Goal: Transaction & Acquisition: Subscribe to service/newsletter

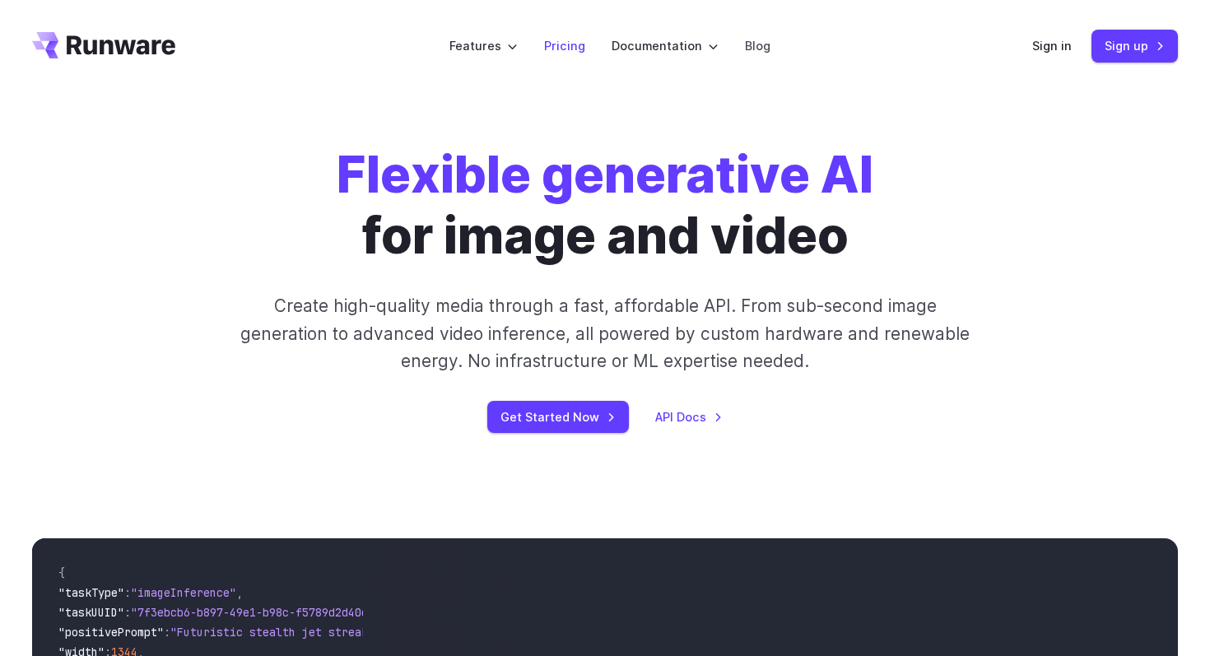
click at [561, 44] on link "Pricing" at bounding box center [564, 45] width 41 height 19
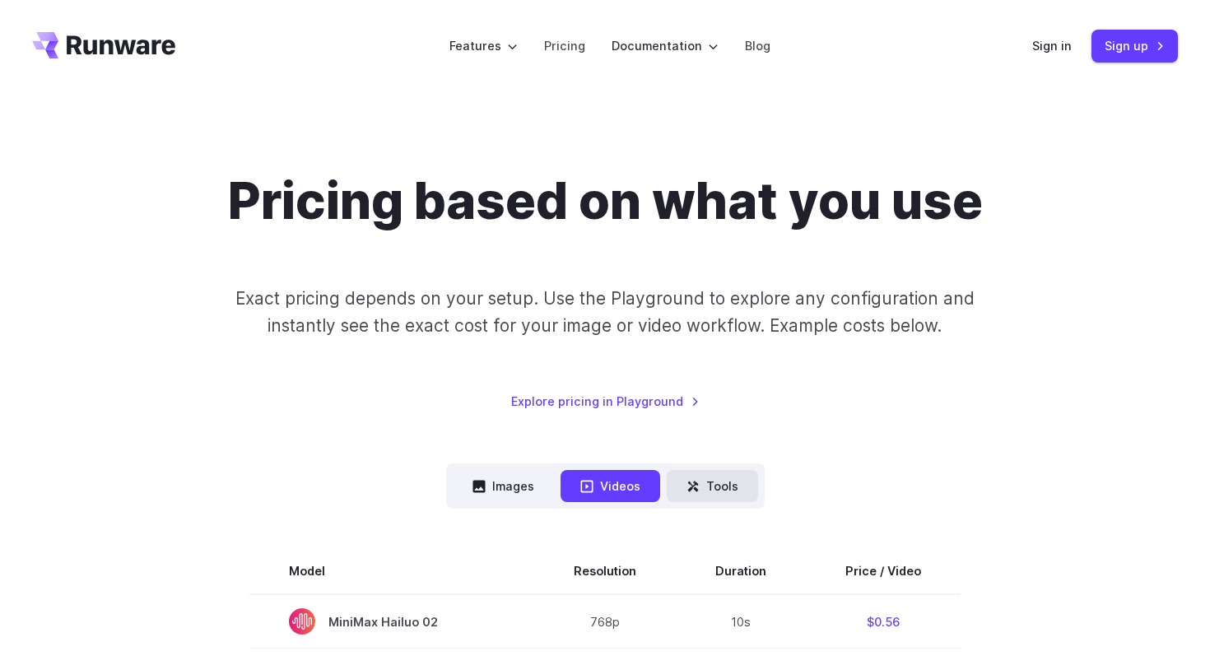
click at [691, 482] on icon at bounding box center [693, 486] width 13 height 13
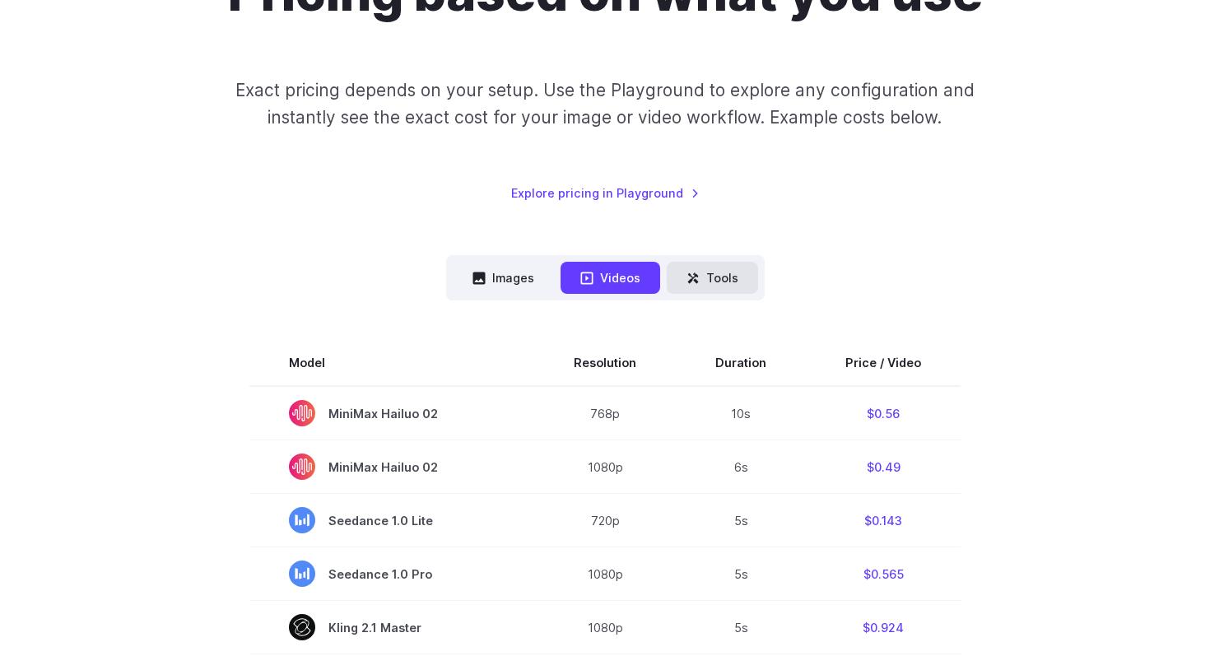
scroll to position [271, 0]
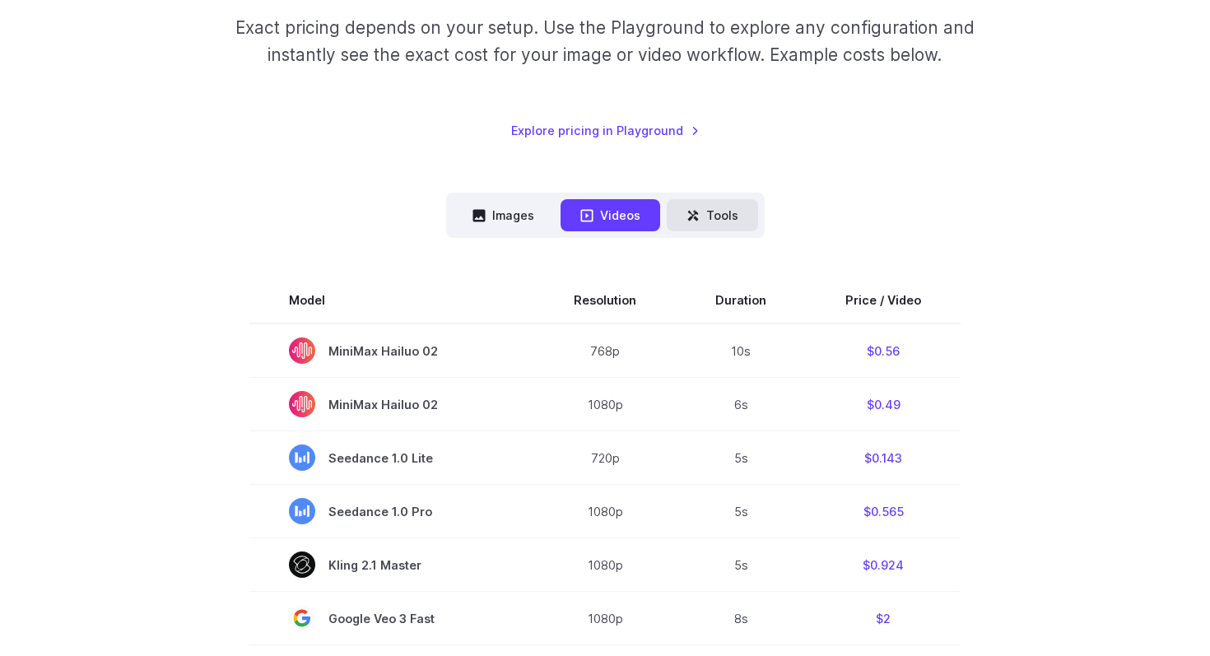
click at [717, 202] on button "Tools" at bounding box center [712, 215] width 91 height 32
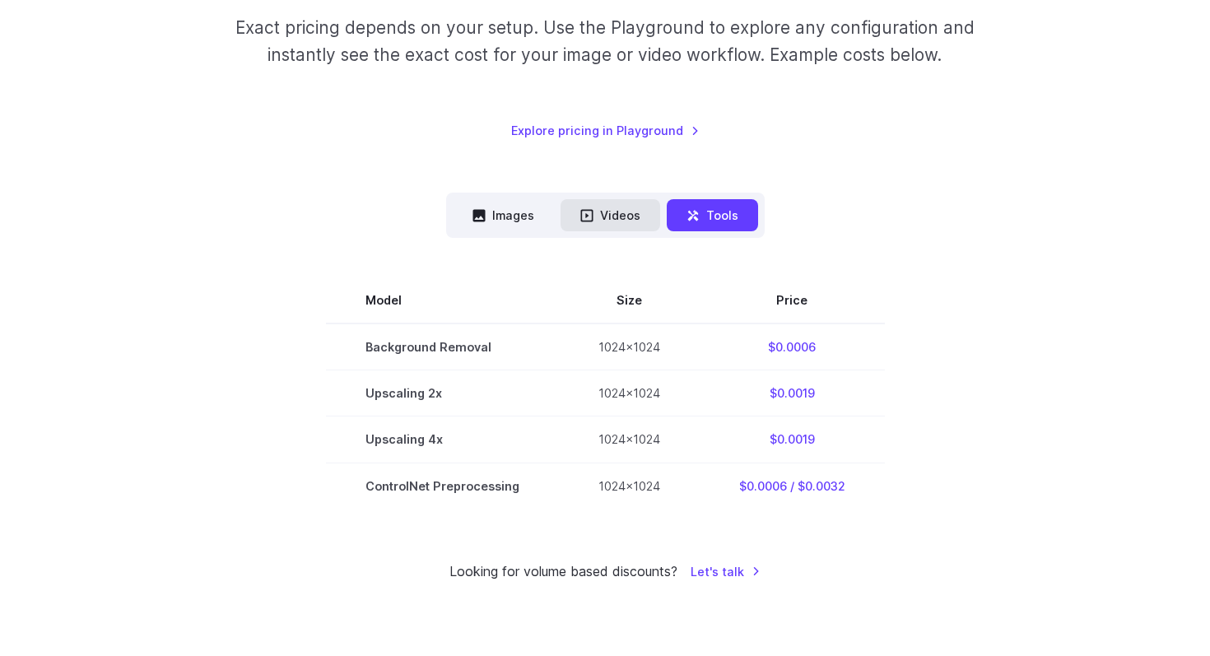
click at [628, 216] on button "Videos" at bounding box center [611, 215] width 100 height 32
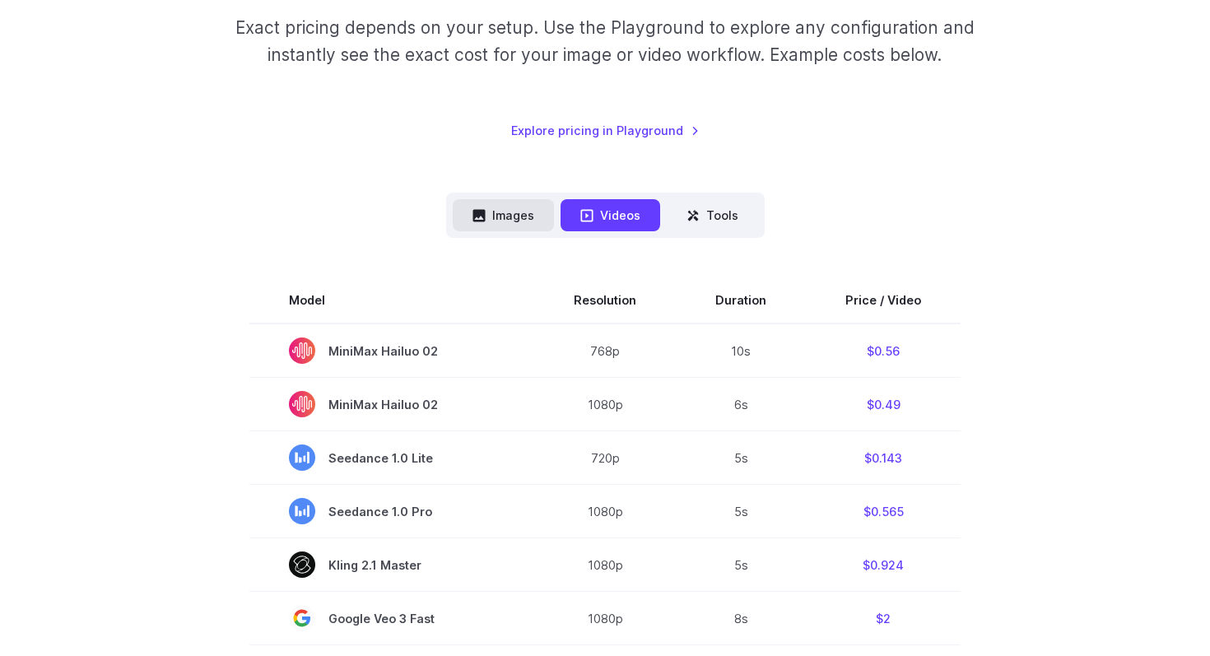
click at [545, 221] on button "Images" at bounding box center [503, 215] width 101 height 32
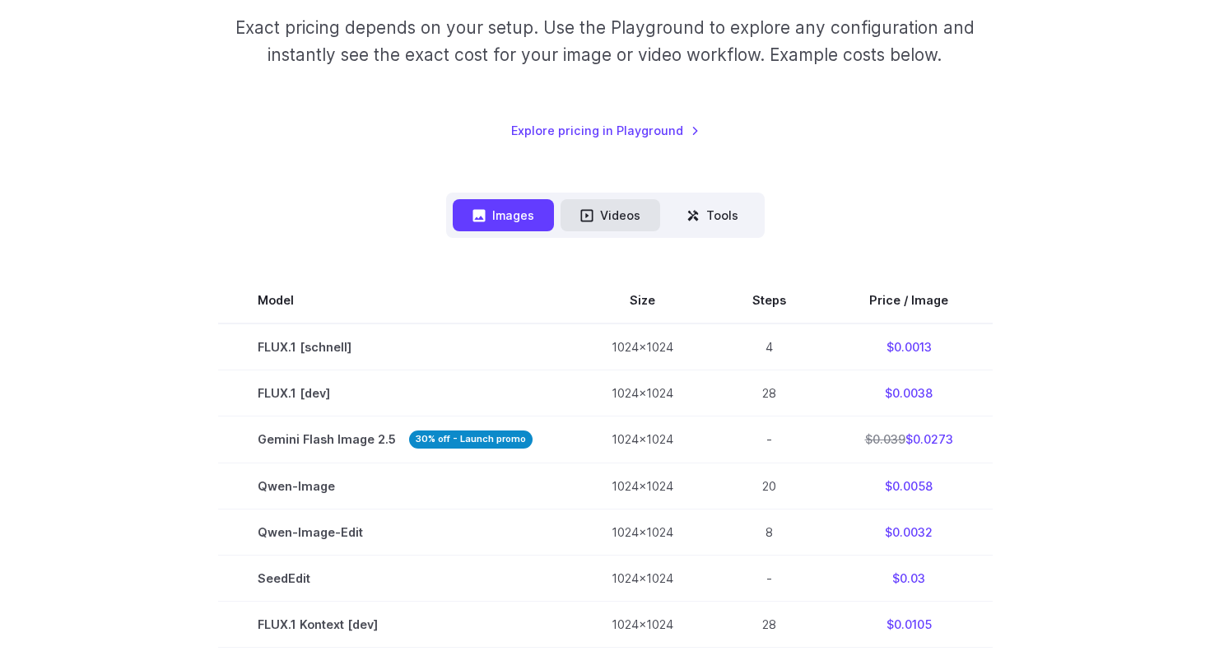
click at [580, 212] on button "Videos" at bounding box center [611, 215] width 100 height 32
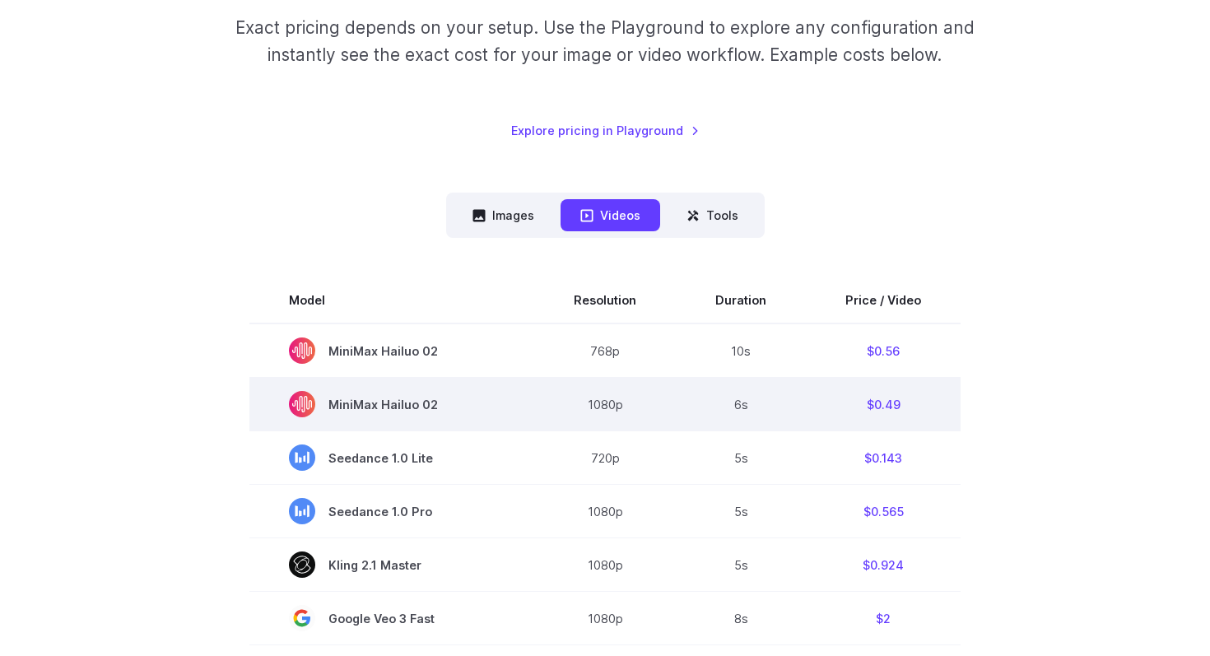
click at [450, 401] on span "MiniMax Hailuo 02" at bounding box center [392, 404] width 206 height 26
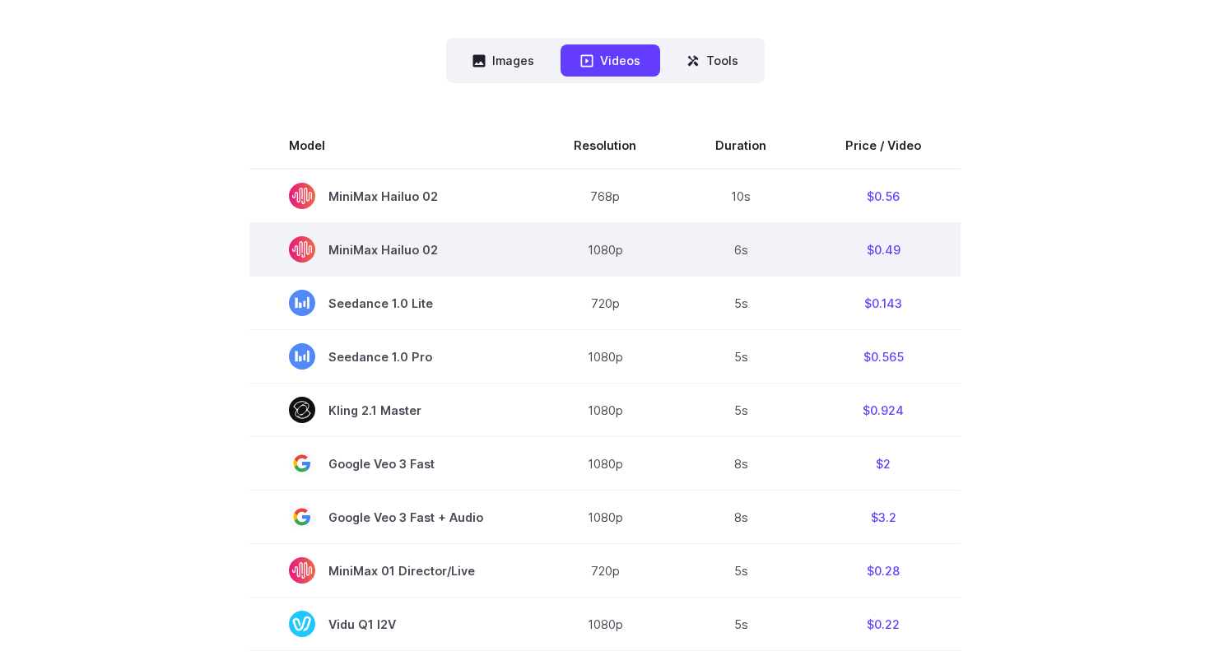
scroll to position [428, 0]
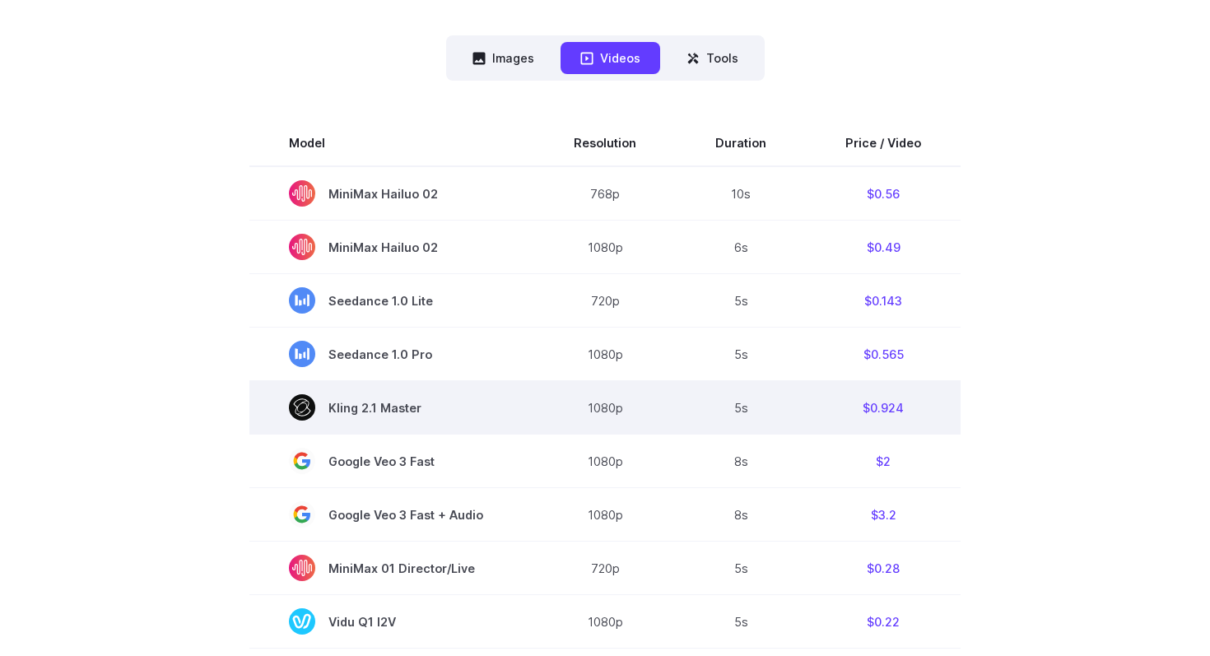
click at [455, 407] on span "Kling 2.1 Master" at bounding box center [392, 407] width 206 height 26
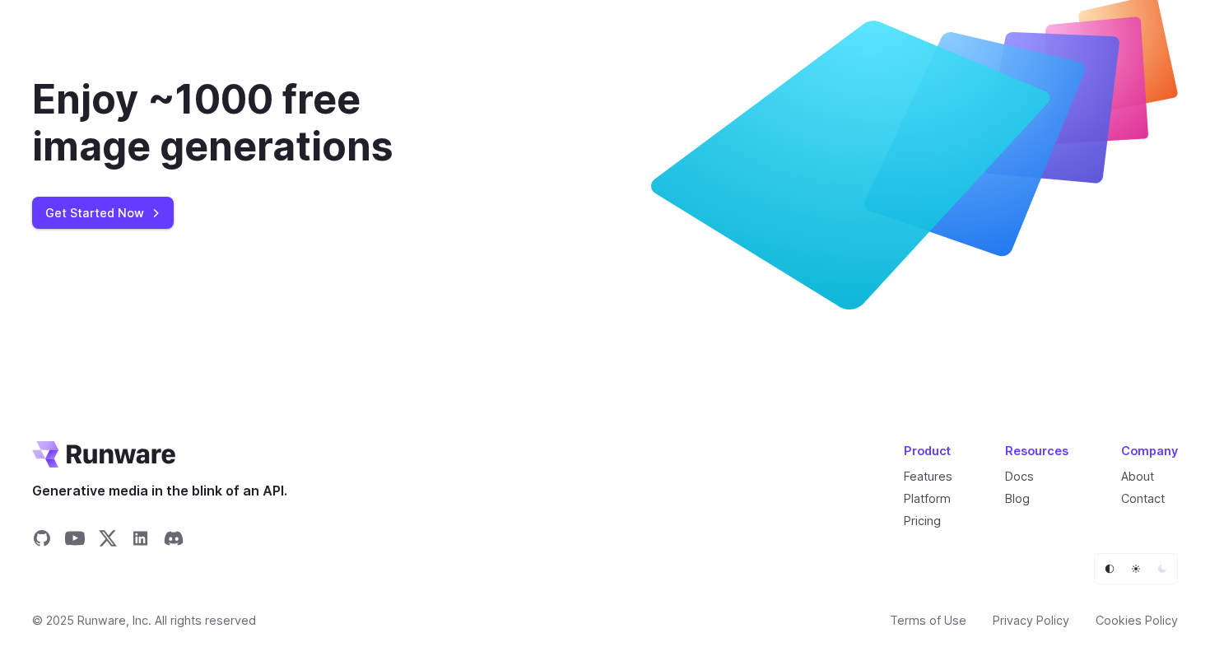
scroll to position [5926, 0]
click at [103, 229] on link "Get Started Now" at bounding box center [103, 213] width 142 height 32
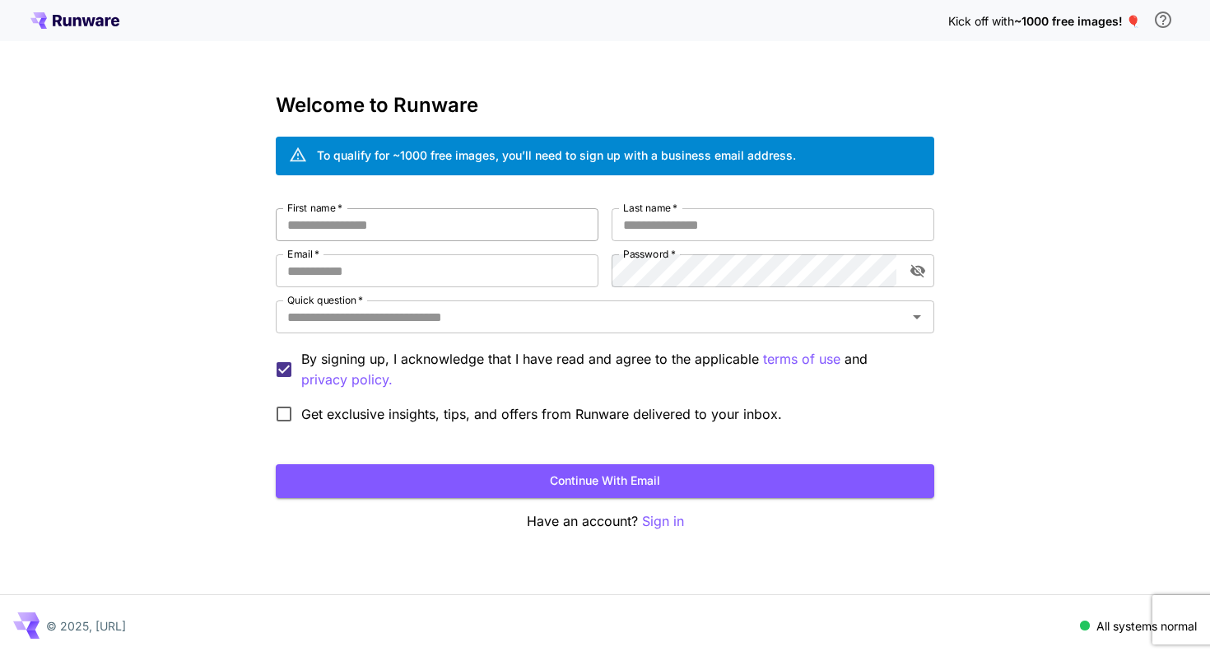
click at [524, 225] on input "First name   *" at bounding box center [437, 224] width 323 height 33
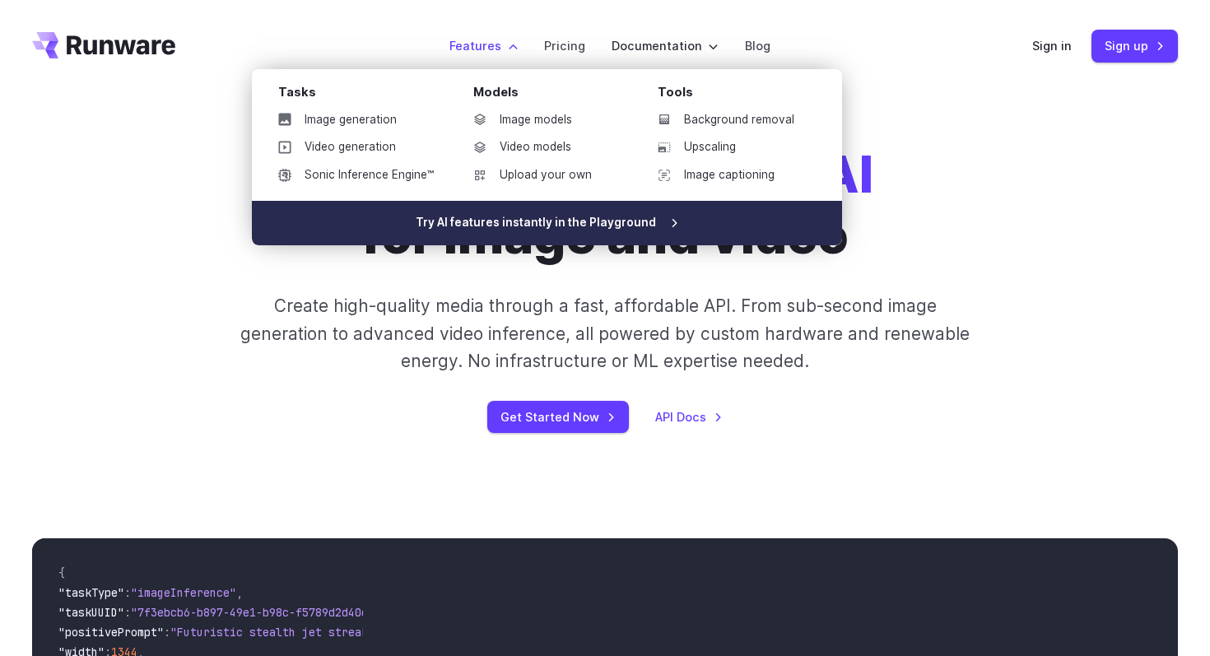
click at [651, 224] on link "Try AI features instantly in the Playground" at bounding box center [547, 223] width 590 height 44
